Goal: Information Seeking & Learning: Understand process/instructions

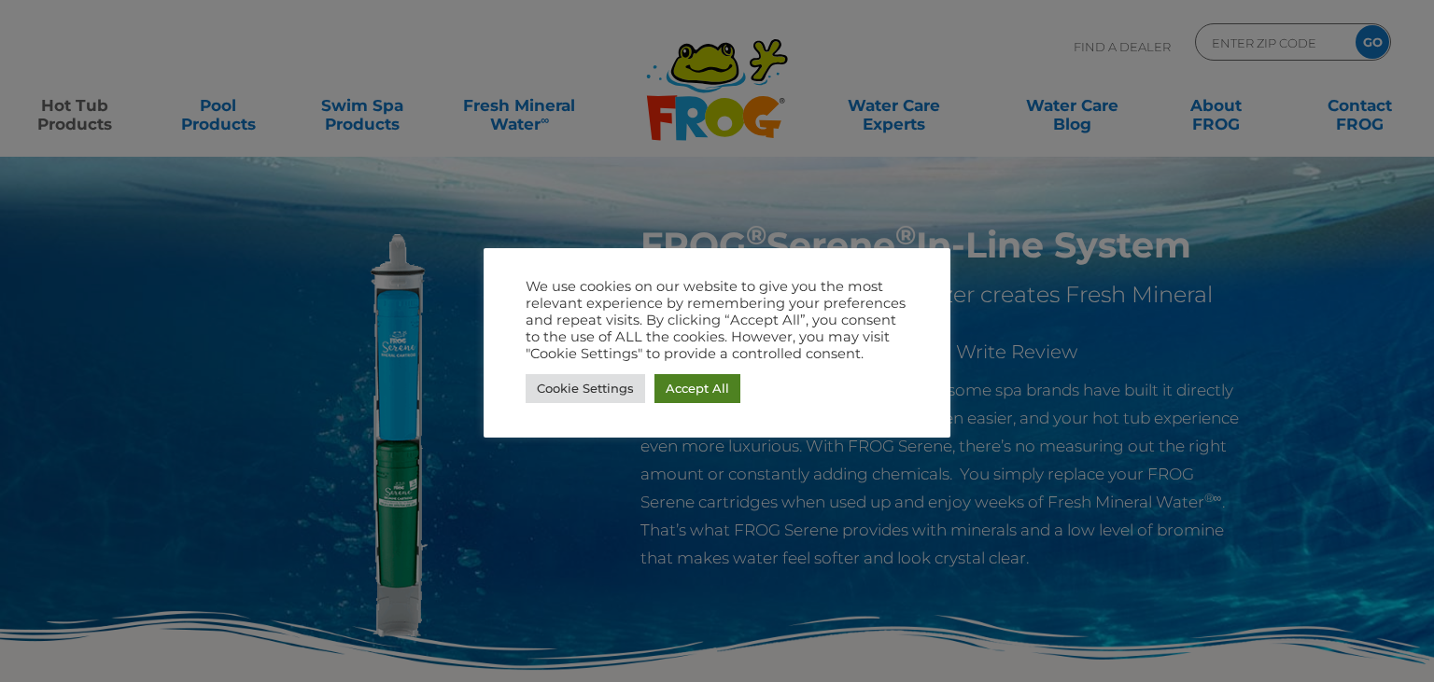
click at [712, 383] on link "Accept All" at bounding box center [697, 388] width 86 height 29
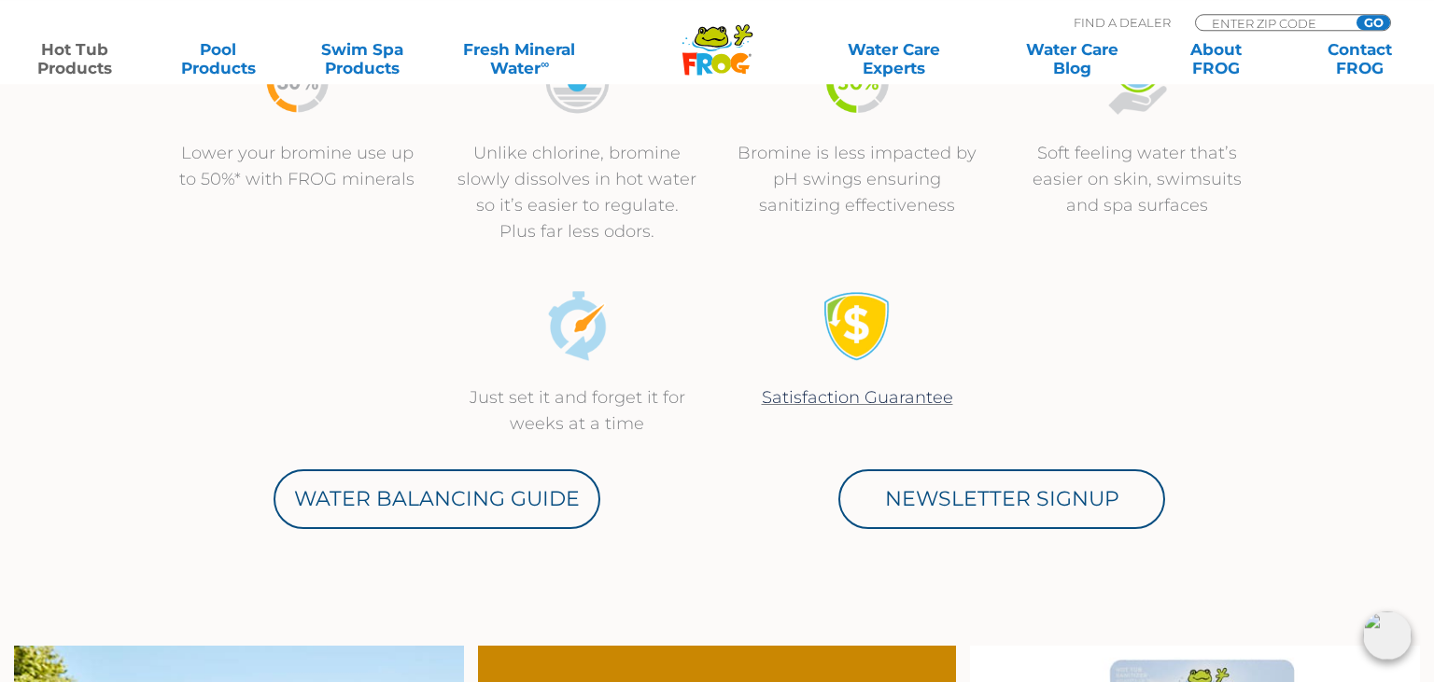
scroll to position [687, 0]
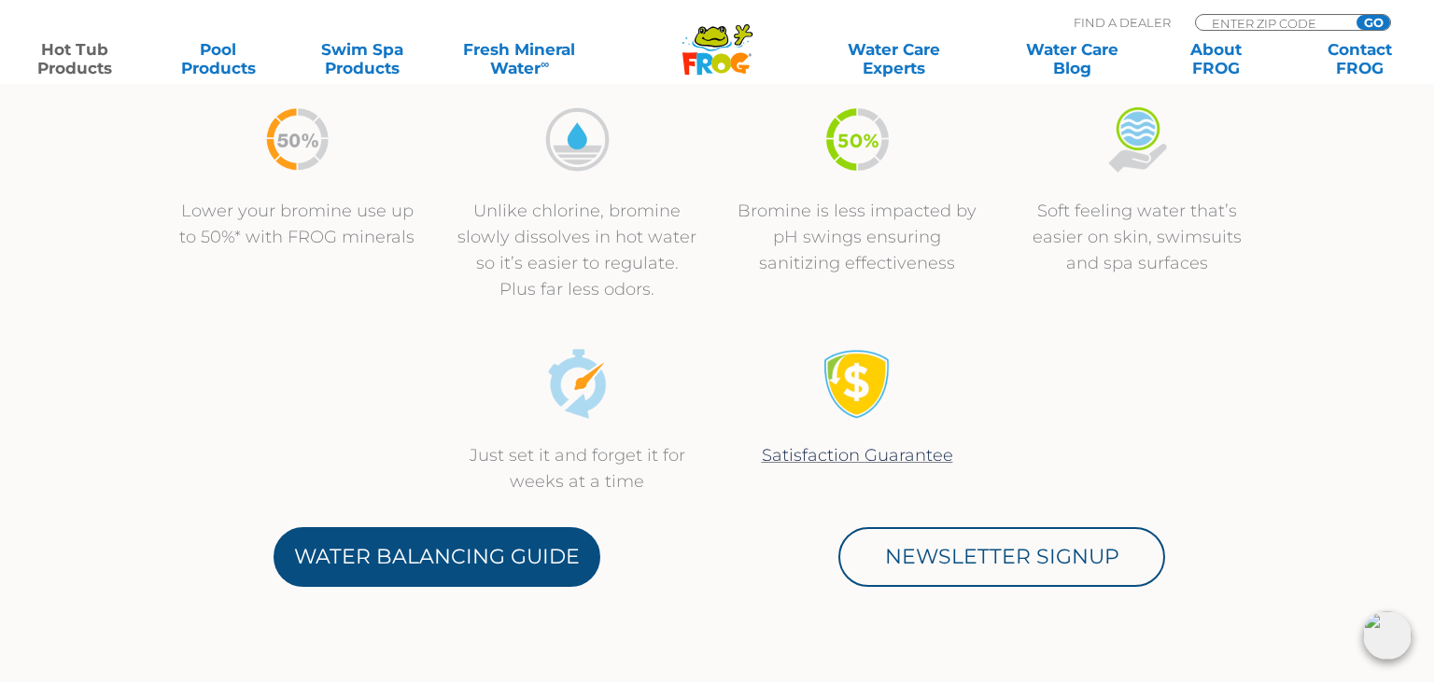
click at [499, 546] on link "Water Balancing Guide" at bounding box center [437, 557] width 327 height 60
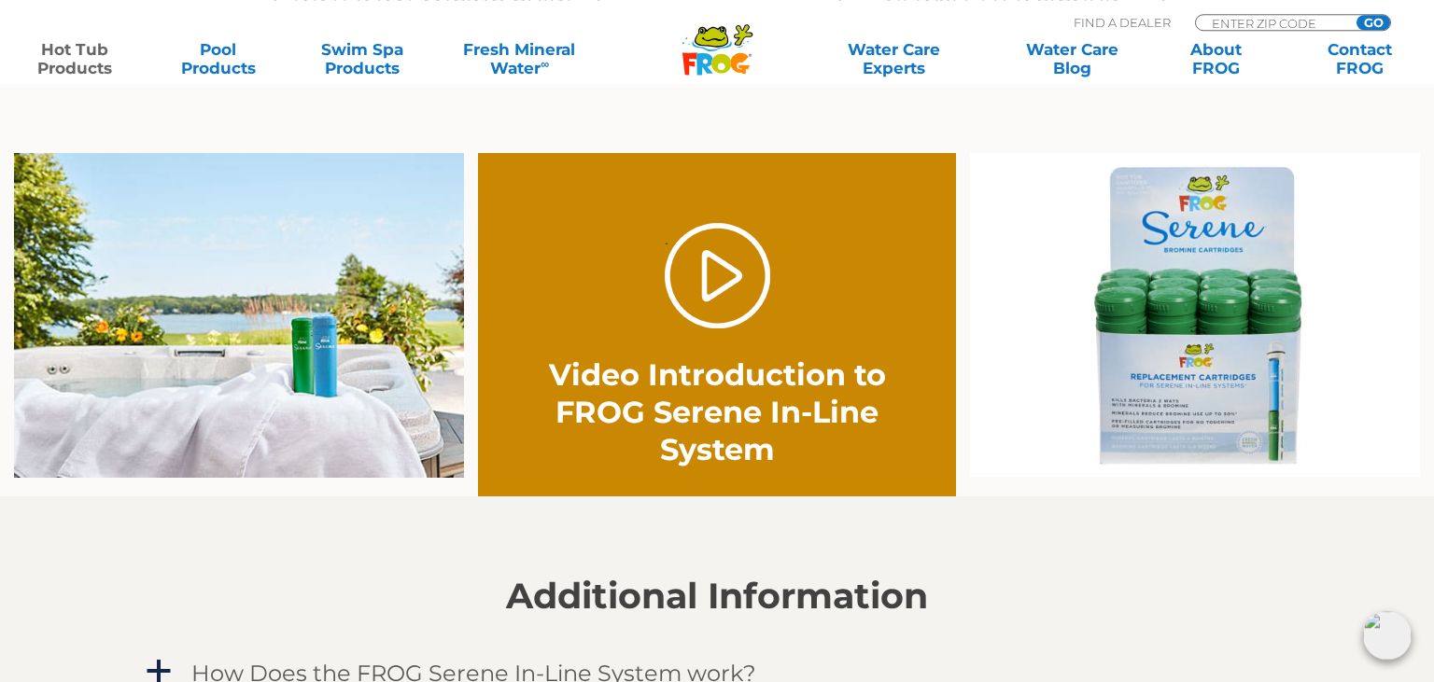
scroll to position [1244, 0]
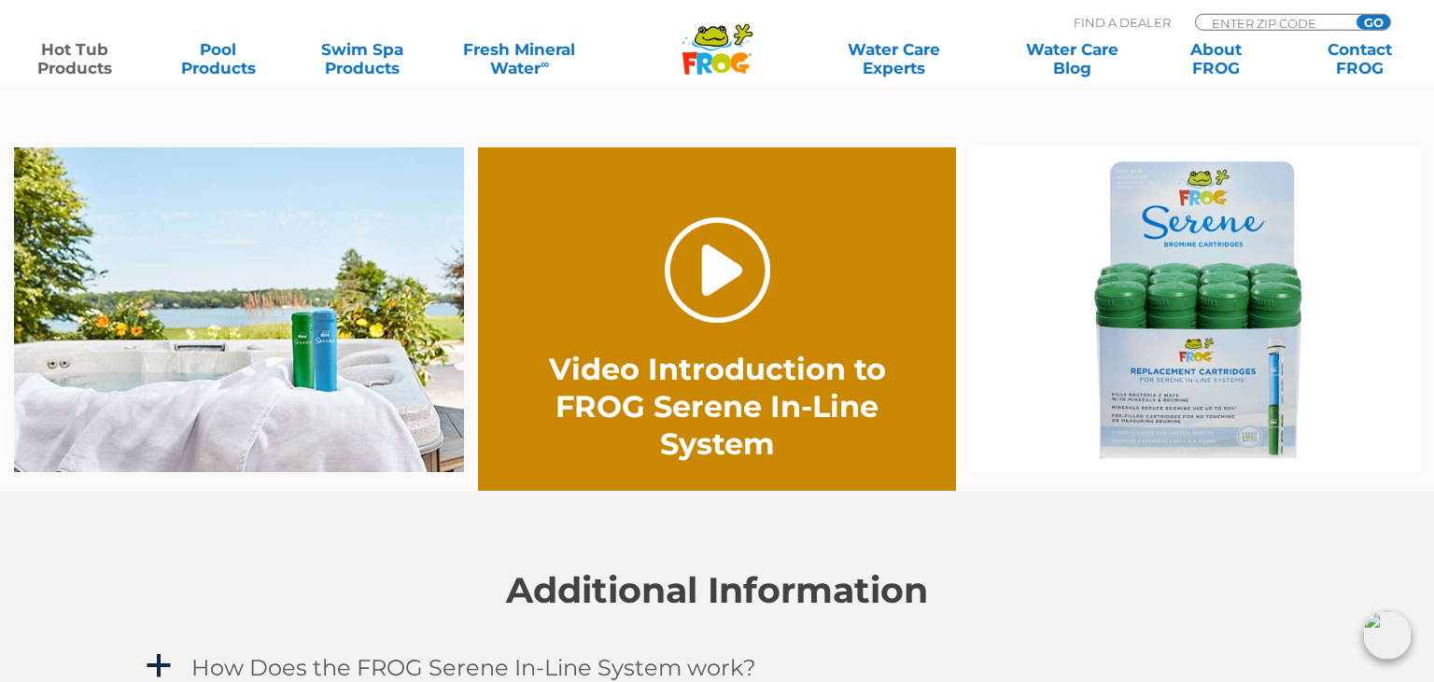
click at [729, 284] on link "." at bounding box center [717, 270] width 105 height 105
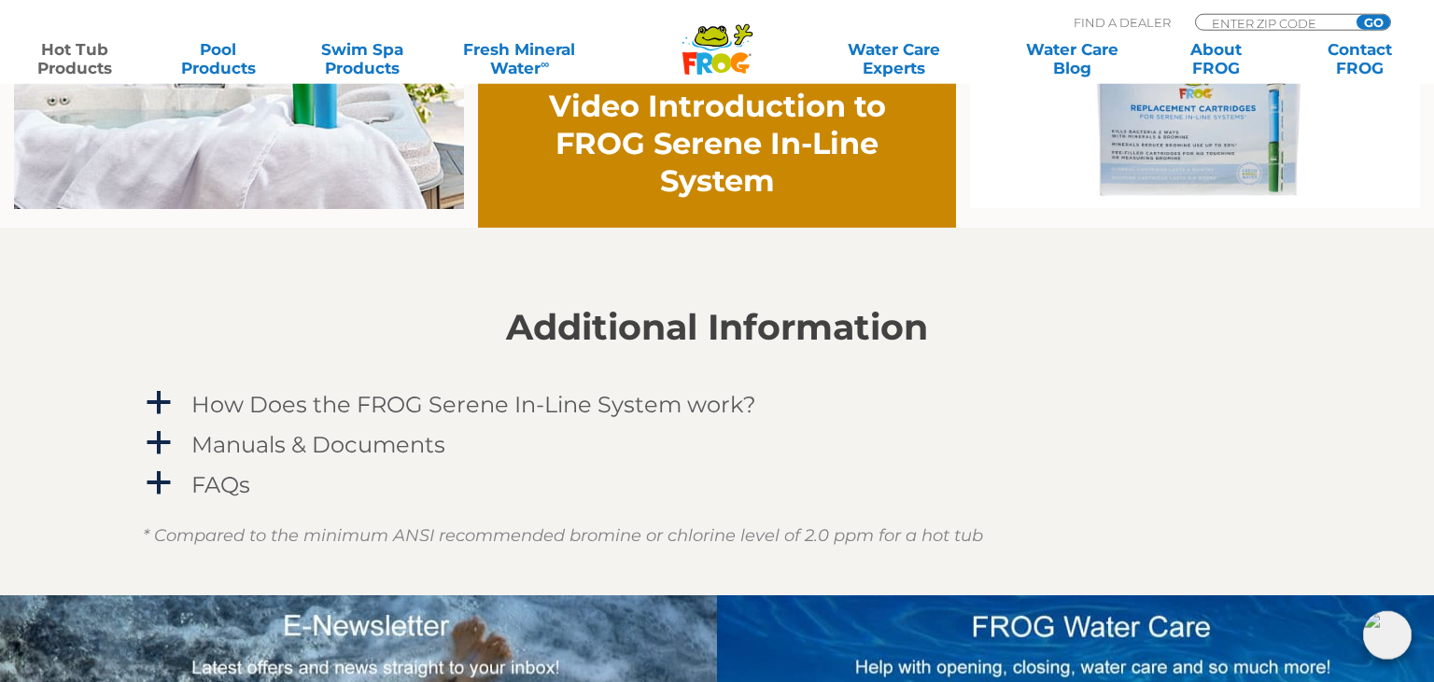
scroll to position [1512, 0]
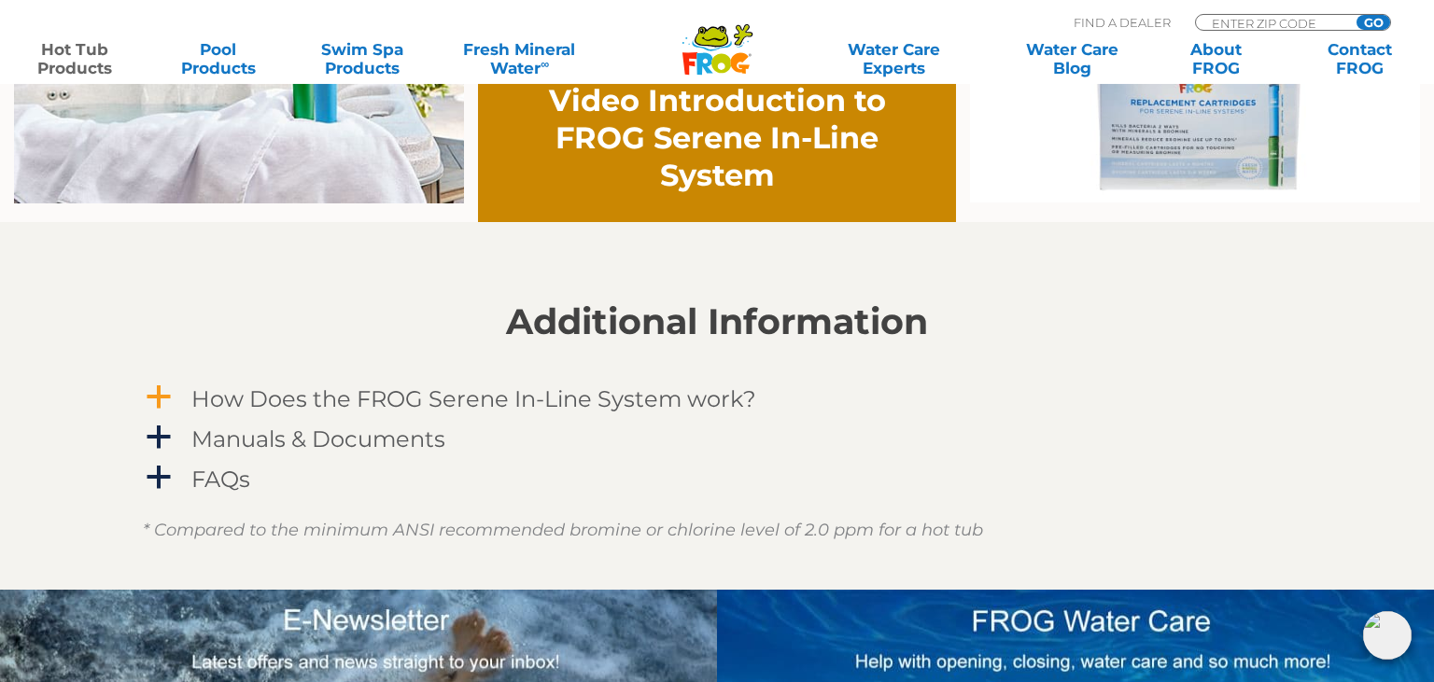
click at [627, 405] on h4 "How Does the FROG Serene In-Line System work?" at bounding box center [473, 398] width 565 height 25
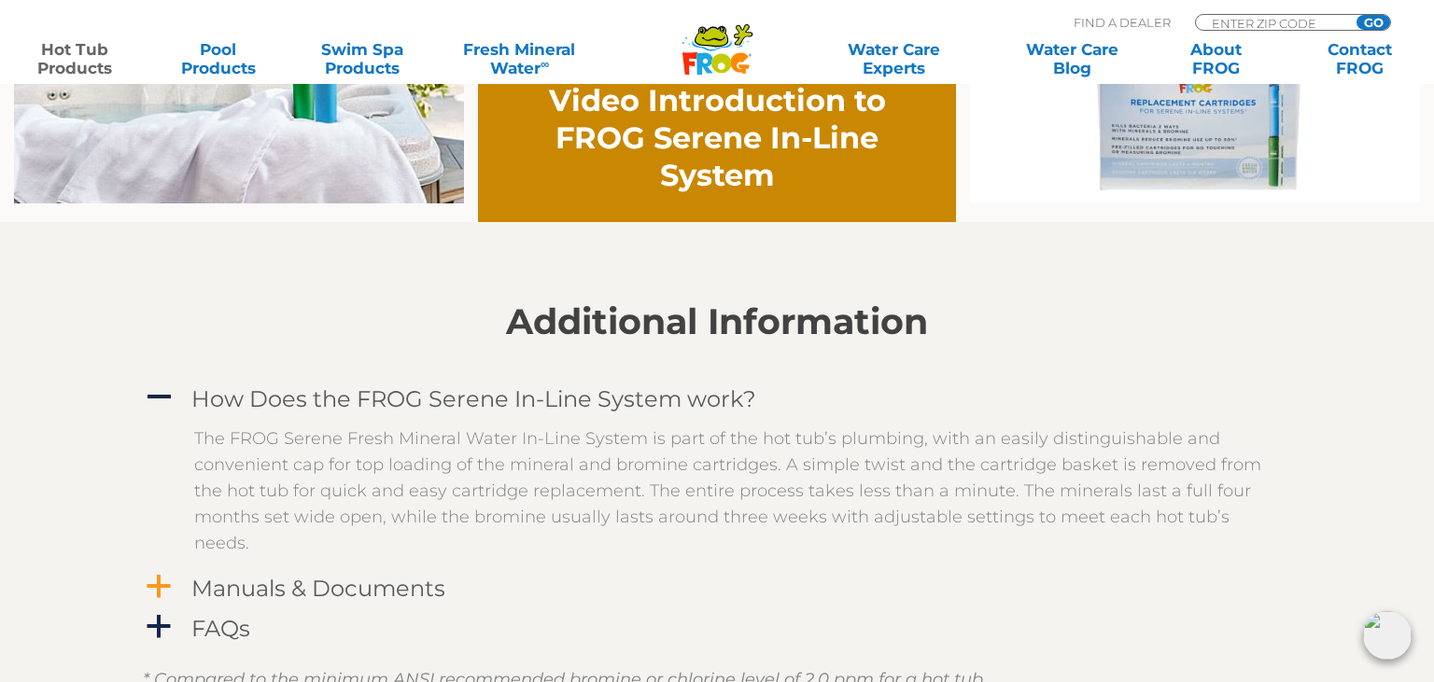
click at [379, 588] on h4 "Manuals & Documents" at bounding box center [318, 588] width 254 height 25
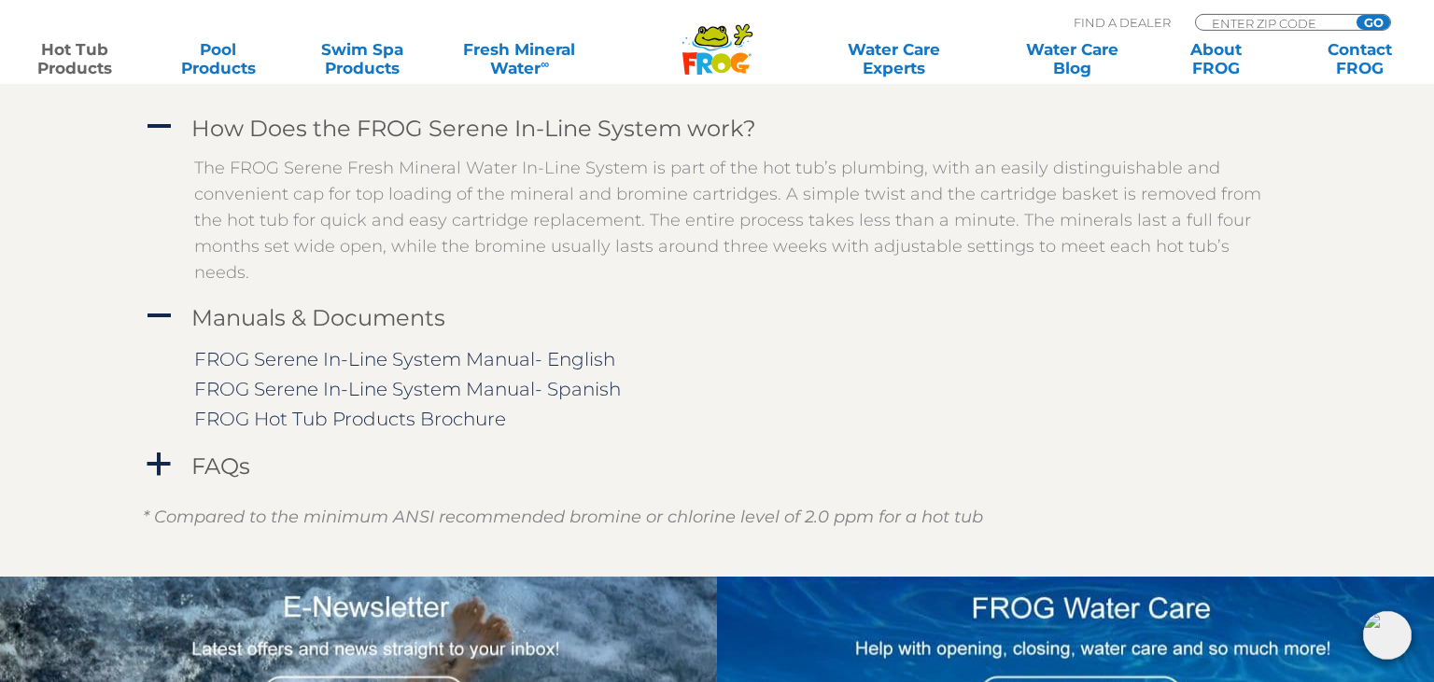
scroll to position [1789, 0]
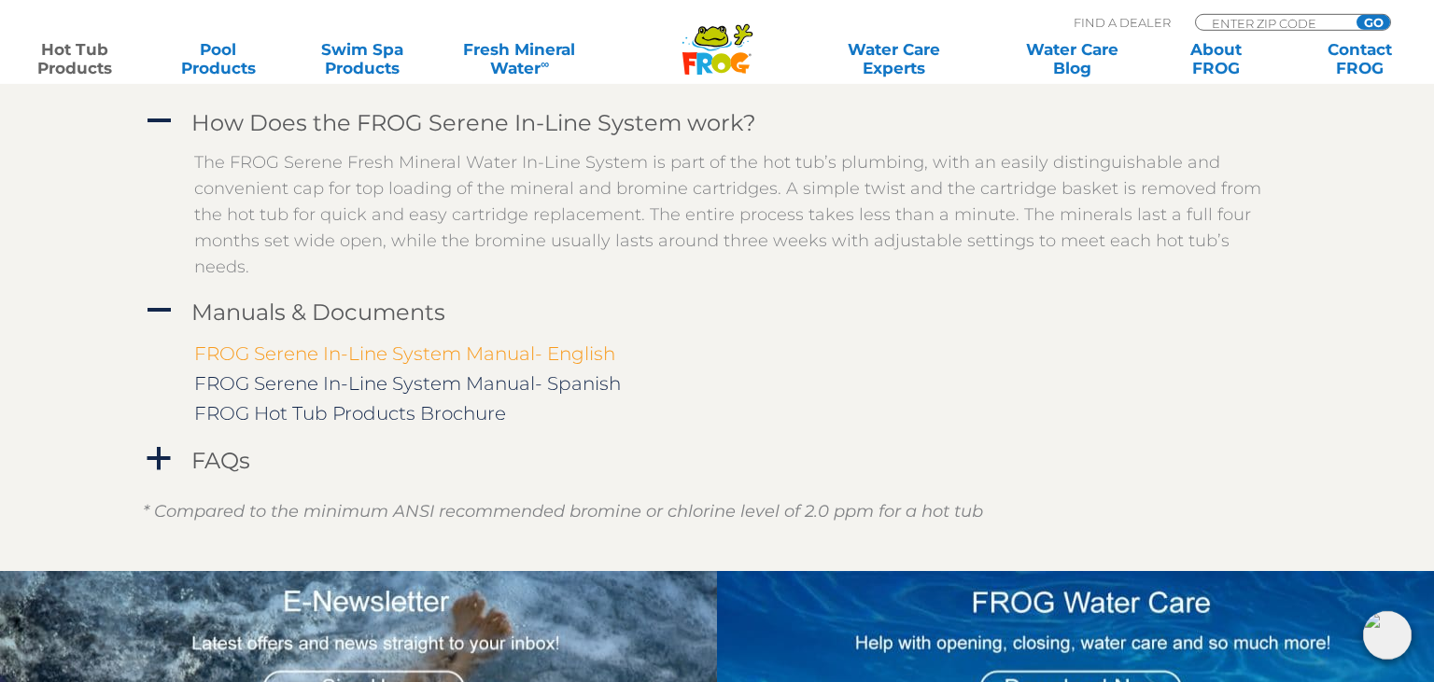
click at [556, 357] on link "FROG Serene In-Line System Manual- English" at bounding box center [404, 354] width 421 height 22
